Goal: Task Accomplishment & Management: Use online tool/utility

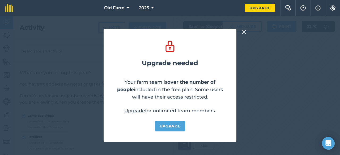
click at [242, 31] on img at bounding box center [244, 32] width 5 height 6
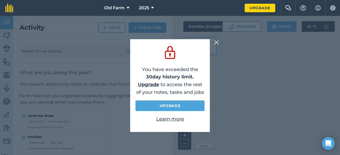
click at [218, 41] on img at bounding box center [216, 42] width 5 height 6
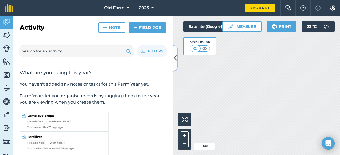
click at [176, 54] on icon at bounding box center [175, 58] width 3 height 9
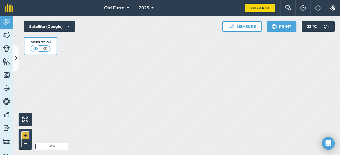
click at [25, 135] on button "+" at bounding box center [25, 136] width 8 height 8
click at [149, 155] on html "Old Farm 2025 Upgrade Farm Chat Help Info Settings Map printing is not availabl…" at bounding box center [170, 77] width 340 height 155
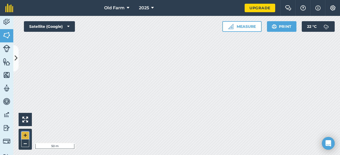
click at [25, 137] on button "+" at bounding box center [25, 136] width 8 height 8
click at [25, 144] on button "–" at bounding box center [25, 144] width 8 height 8
click at [7, 74] on img at bounding box center [6, 75] width 7 height 8
click at [5, 78] on img at bounding box center [6, 75] width 7 height 8
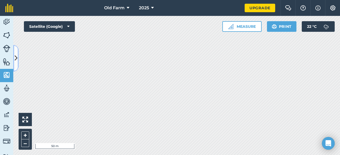
click at [14, 63] on button at bounding box center [15, 58] width 5 height 27
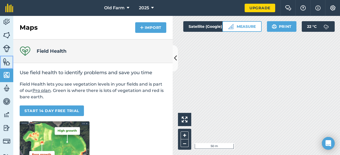
click at [9, 65] on img at bounding box center [6, 62] width 7 height 8
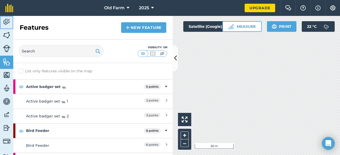
click at [7, 20] on img at bounding box center [6, 22] width 7 height 8
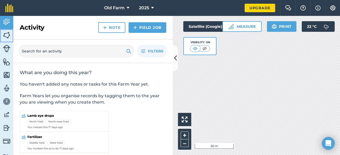
click at [7, 35] on img at bounding box center [6, 35] width 7 height 8
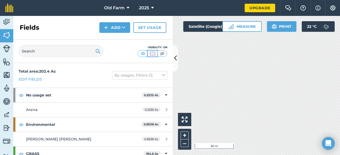
click at [154, 53] on img at bounding box center [152, 53] width 7 height 5
click at [161, 54] on img at bounding box center [162, 53] width 7 height 5
click at [152, 55] on img at bounding box center [152, 53] width 7 height 5
click at [176, 59] on icon at bounding box center [175, 58] width 3 height 9
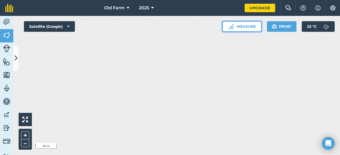
click at [243, 27] on button "Measure" at bounding box center [241, 26] width 39 height 11
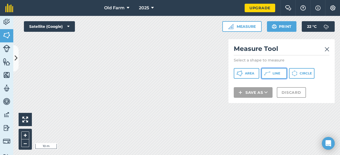
click at [273, 72] on span "Line" at bounding box center [277, 73] width 8 height 4
click at [328, 49] on img at bounding box center [327, 49] width 5 height 6
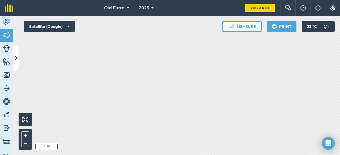
click at [1, 137] on link "Billing" at bounding box center [6, 142] width 13 height 13
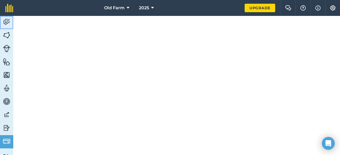
click at [7, 19] on img at bounding box center [6, 22] width 7 height 8
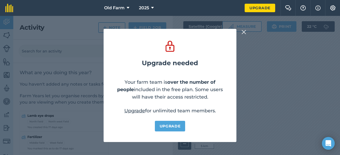
click at [6, 34] on div "Upgrade needed Your farm team is over the number of people included in the free…" at bounding box center [170, 85] width 340 height 139
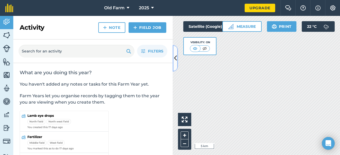
click at [176, 62] on icon at bounding box center [175, 58] width 3 height 9
